Goal: Task Accomplishment & Management: Manage account settings

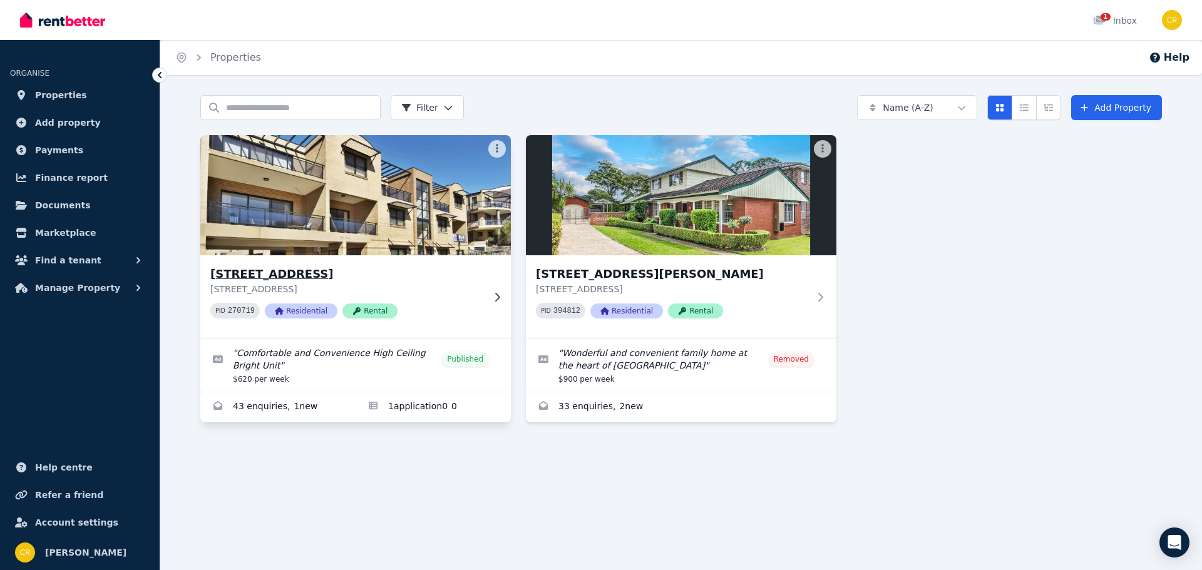
click at [411, 240] on img at bounding box center [356, 195] width 326 height 126
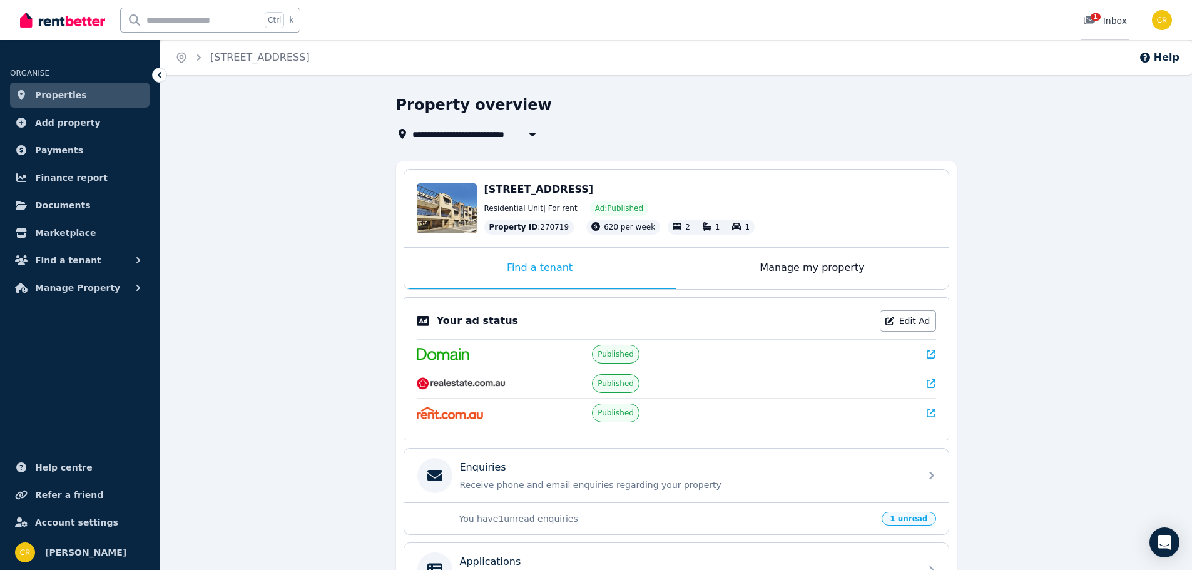
click at [1101, 26] on div "1" at bounding box center [1093, 20] width 20 height 13
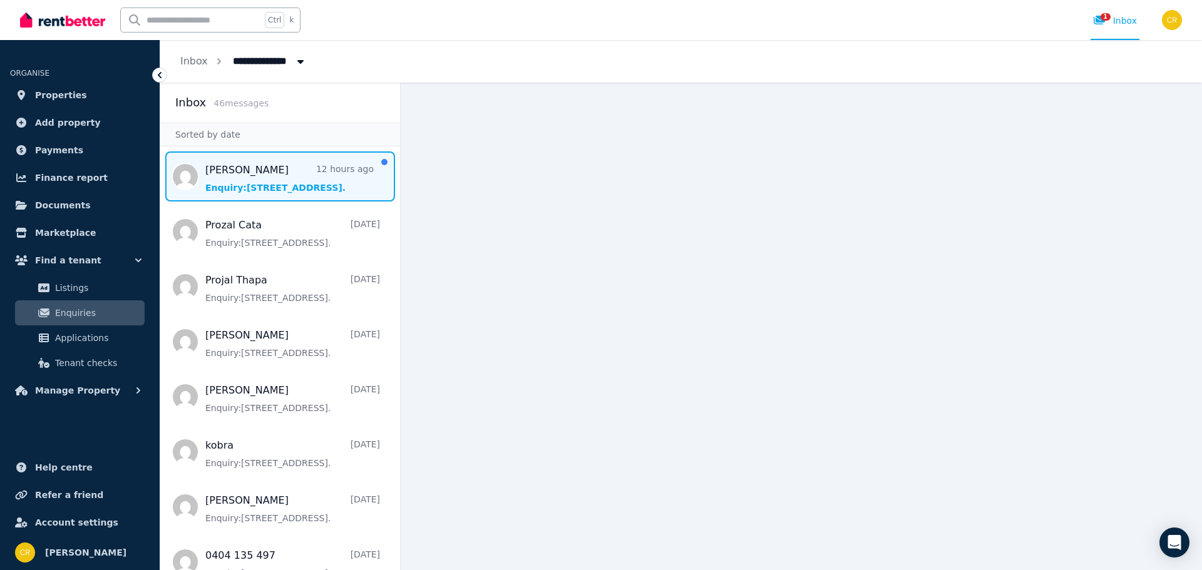
click at [241, 190] on span "Message list" at bounding box center [280, 176] width 240 height 50
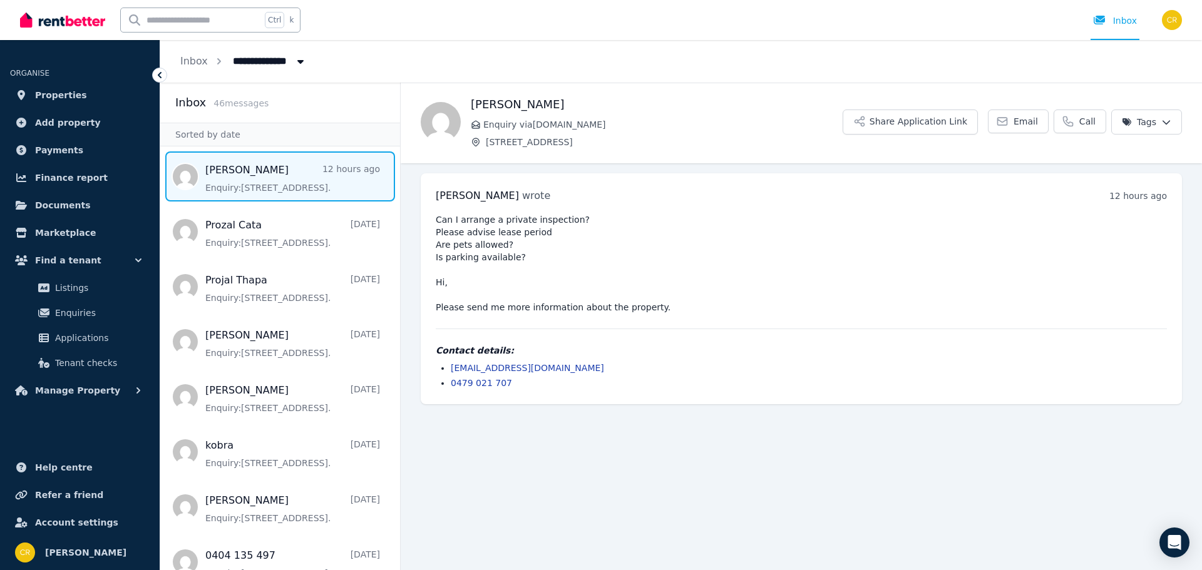
click at [155, 74] on icon at bounding box center [159, 75] width 13 height 13
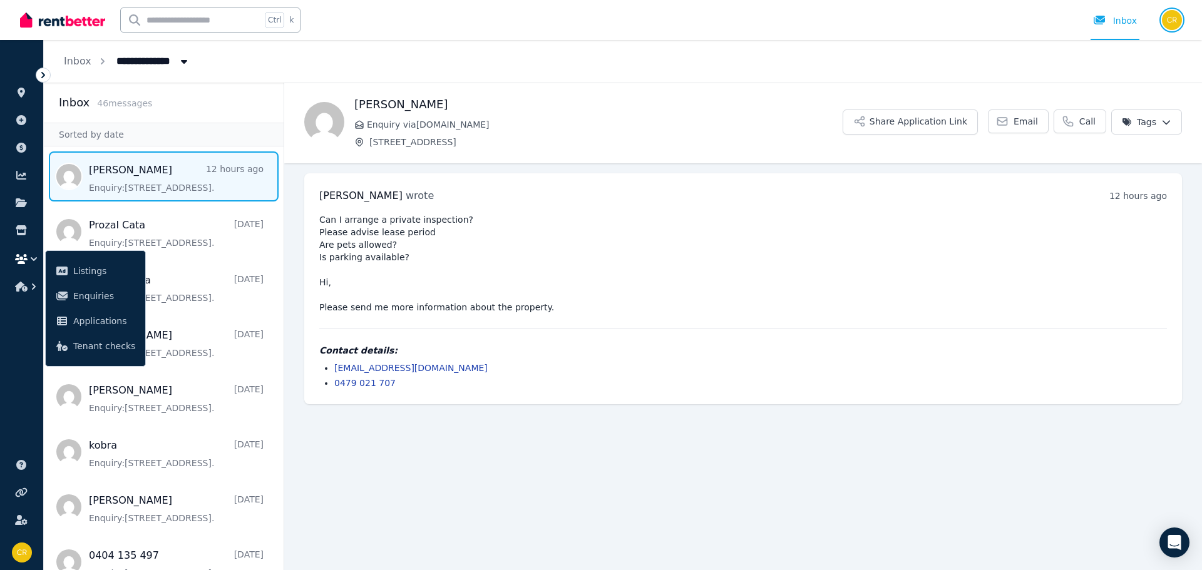
click at [1172, 16] on img "button" at bounding box center [1172, 20] width 20 height 20
click at [1113, 163] on span "Logout" at bounding box center [1121, 165] width 120 height 23
